Goal: Transaction & Acquisition: Purchase product/service

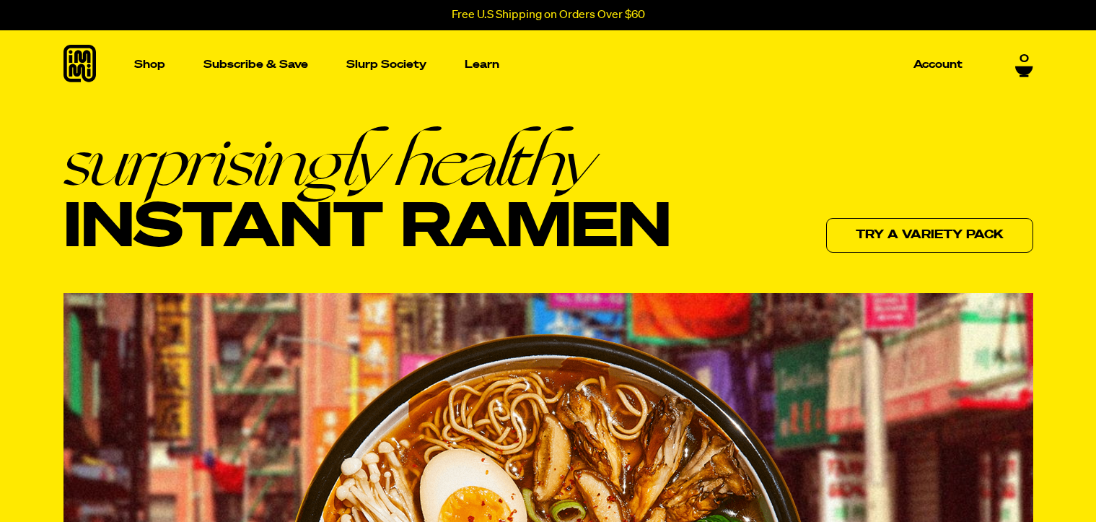
scroll to position [2746, 0]
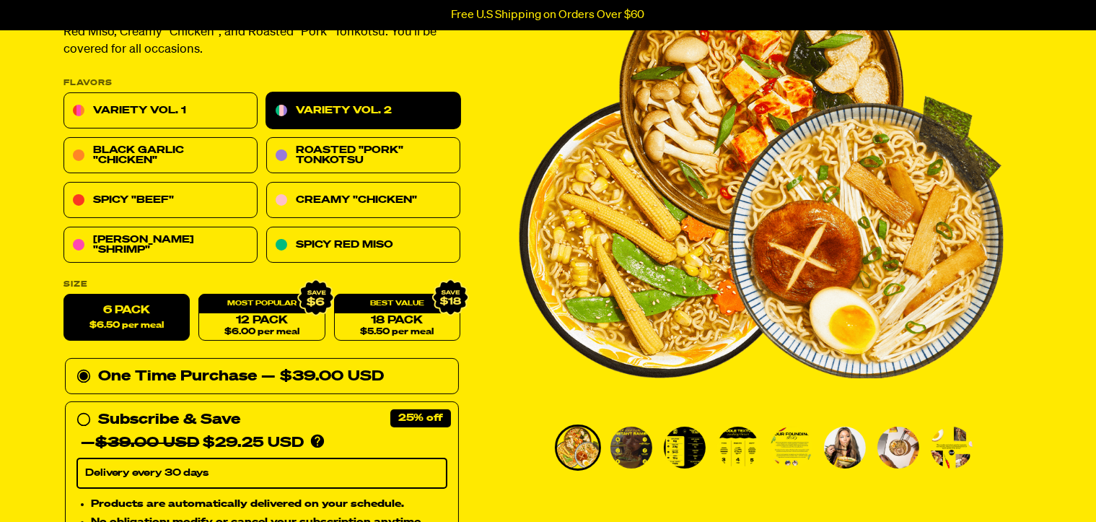
scroll to position [203, 0]
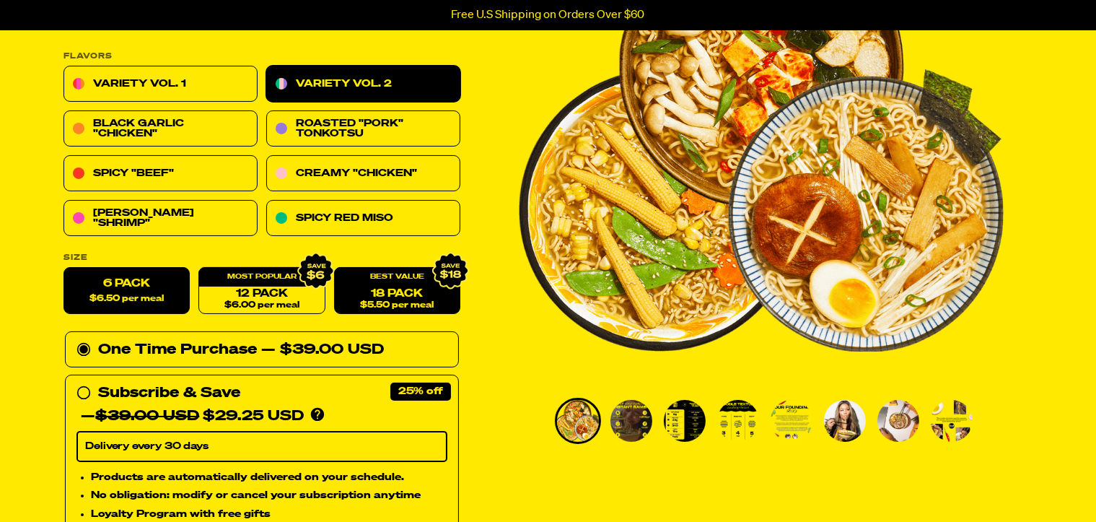
click at [421, 286] on link "18 Pack $5.50 per meal" at bounding box center [396, 291] width 126 height 47
radio input "false"
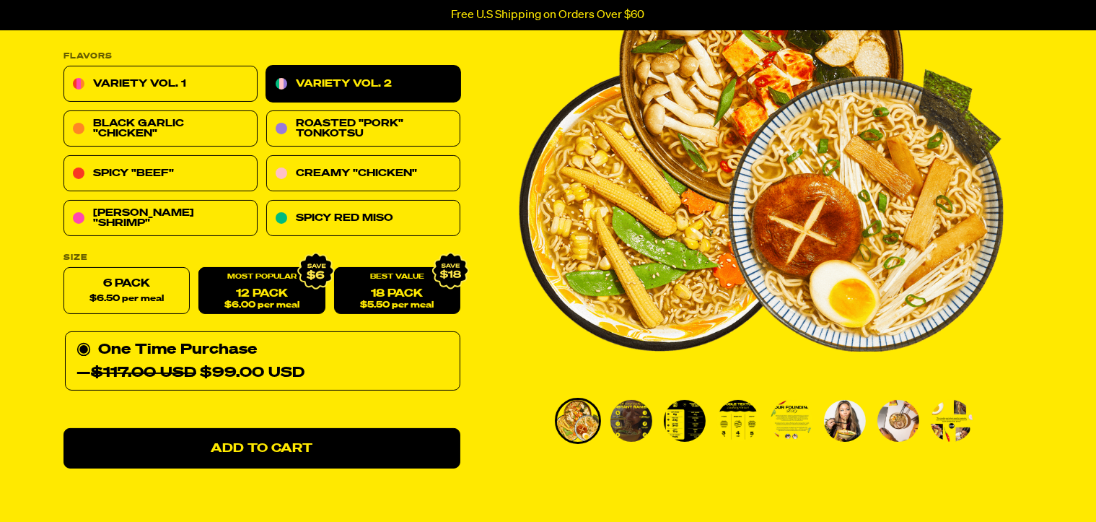
click at [276, 284] on div "12 Pack $6.00 per meal" at bounding box center [261, 291] width 126 height 47
click at [283, 302] on span "$6.00 per meal" at bounding box center [261, 305] width 75 height 9
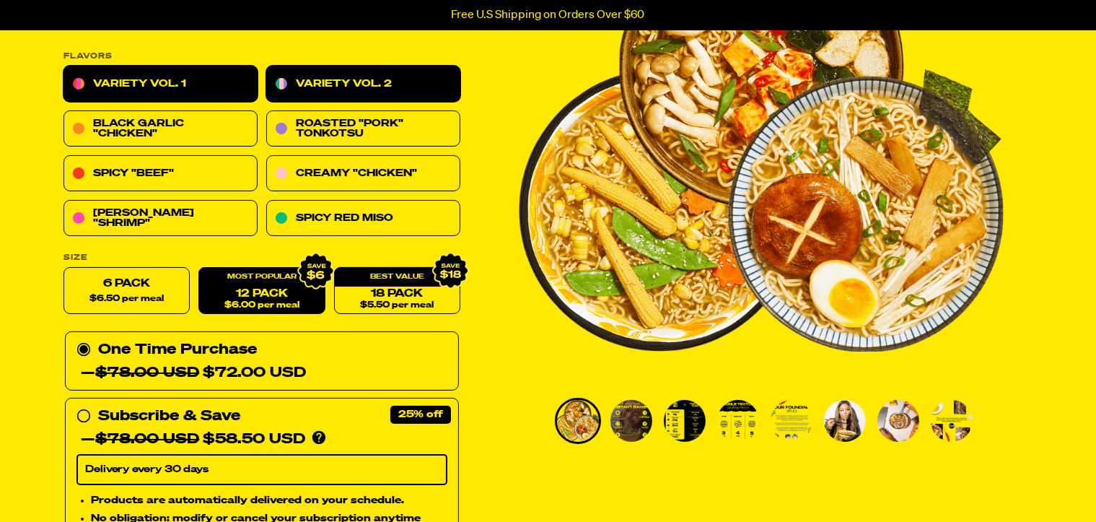
click at [155, 86] on link "Variety Vol. 1" at bounding box center [161, 84] width 194 height 36
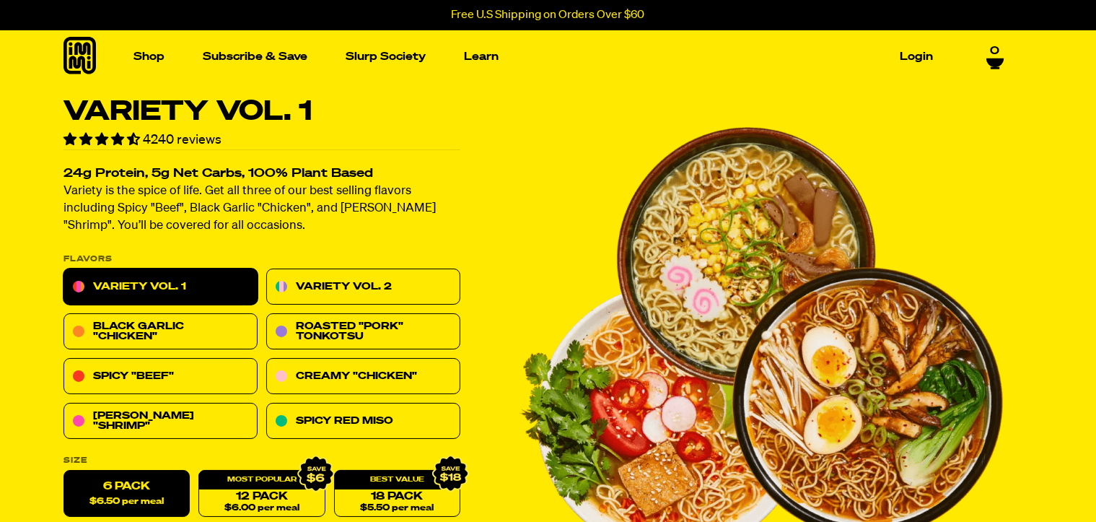
scroll to position [219, 0]
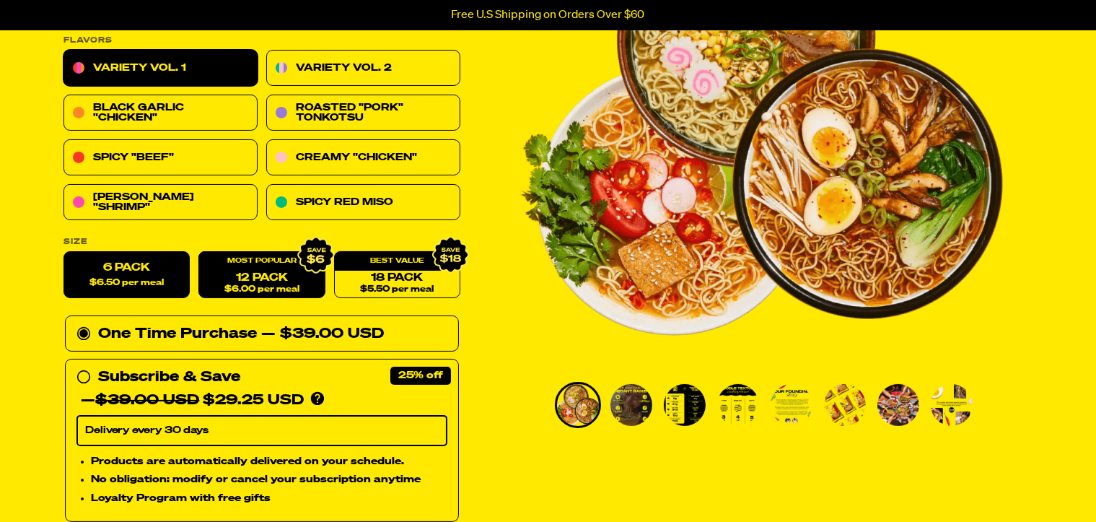
click at [267, 282] on link "12 Pack $6.00 per meal" at bounding box center [261, 275] width 126 height 47
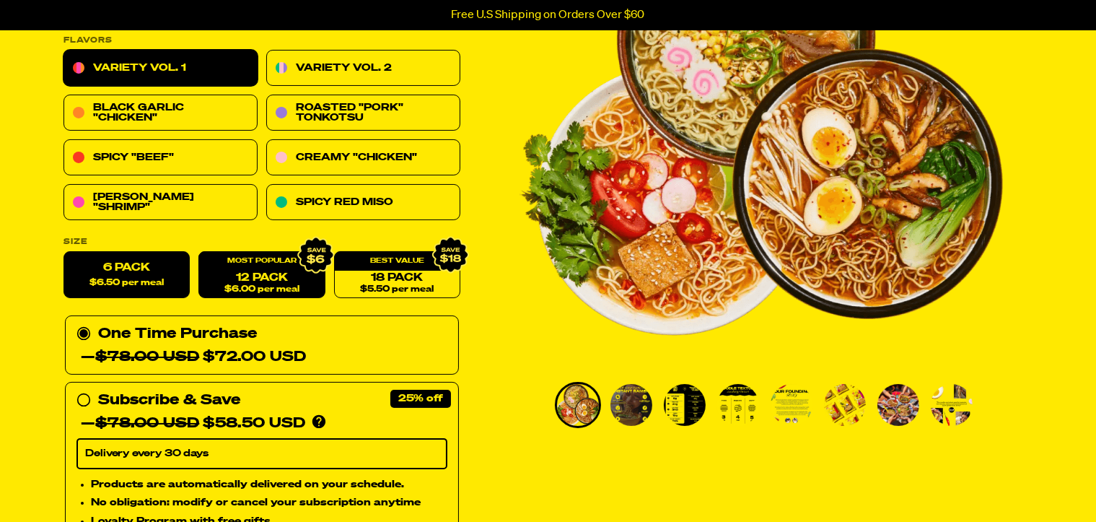
click at [107, 265] on label "6 Pack $6.50 per meal" at bounding box center [127, 275] width 126 height 47
click at [64, 253] on input "6 Pack $6.50 per meal" at bounding box center [64, 252] width 1 height 1
radio input "true"
